Goal: Task Accomplishment & Management: Use online tool/utility

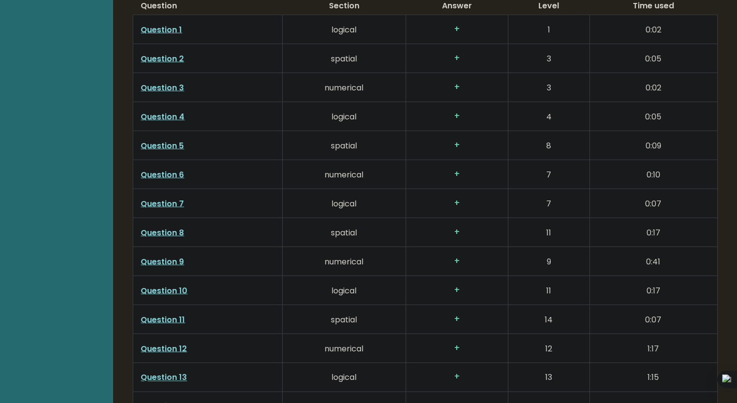
scroll to position [1377, 0]
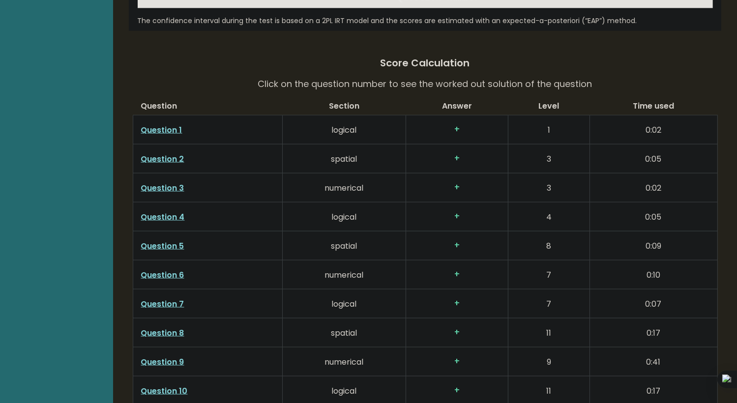
click at [155, 128] on link "Question 1" at bounding box center [161, 129] width 41 height 11
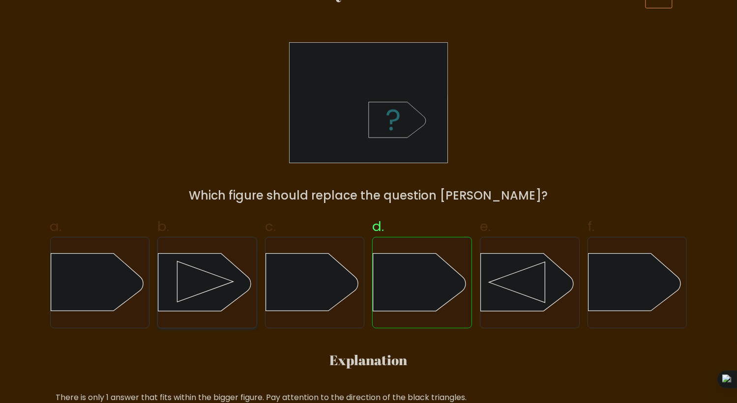
scroll to position [98, 0]
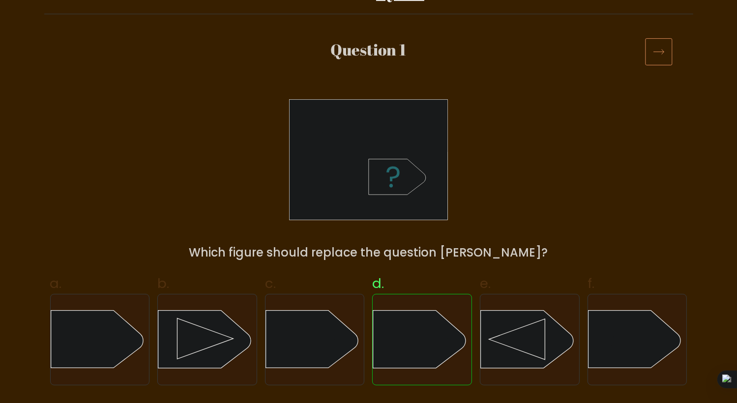
drag, startPoint x: 403, startPoint y: 323, endPoint x: 396, endPoint y: 288, distance: 35.7
click at [396, 288] on label "d." at bounding box center [422, 329] width 100 height 112
click at [369, 110] on input "d." at bounding box center [369, 106] width 0 height 6
radio input "true"
click at [667, 52] on icon at bounding box center [659, 52] width 28 height 28
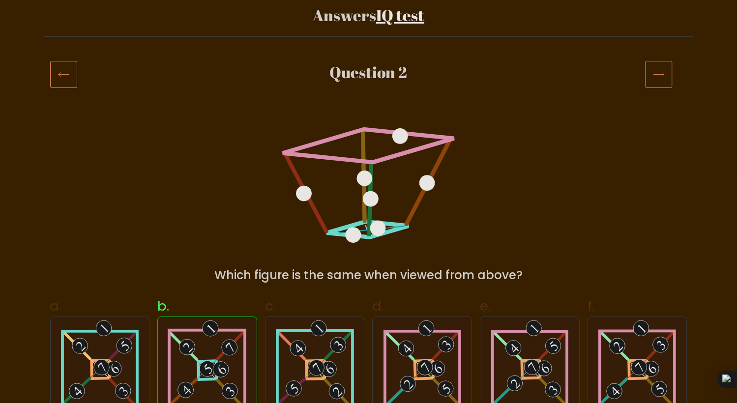
scroll to position [98, 0]
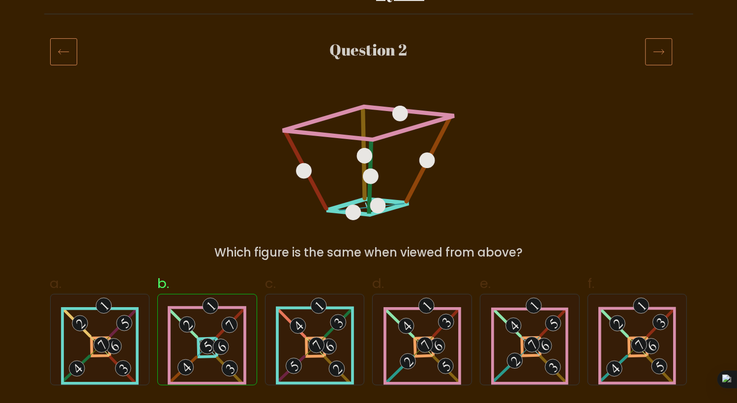
drag, startPoint x: 594, startPoint y: 101, endPoint x: 571, endPoint y: 75, distance: 34.8
click at [571, 75] on div "Question 2" at bounding box center [368, 63] width 649 height 51
